Goal: Navigation & Orientation: Find specific page/section

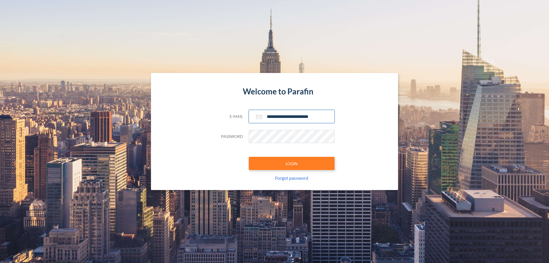
type input "**********"
click at [292, 163] on button "LOGIN" at bounding box center [292, 163] width 86 height 13
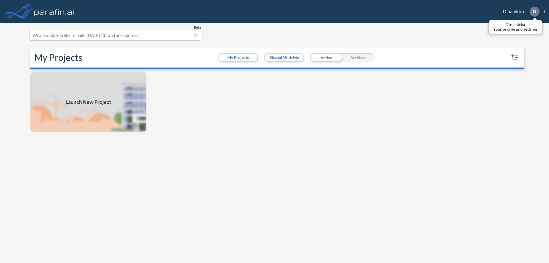
click at [535, 11] on p "D" at bounding box center [534, 11] width 3 height 5
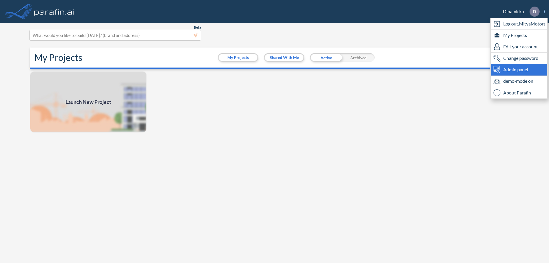
click at [519, 70] on span "Admin panel" at bounding box center [516, 69] width 25 height 7
